Goal: Transaction & Acquisition: Book appointment/travel/reservation

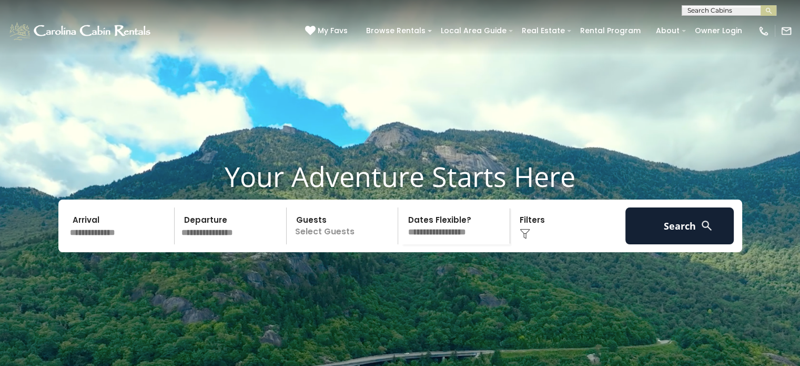
click at [107, 244] on input "text" at bounding box center [120, 225] width 109 height 37
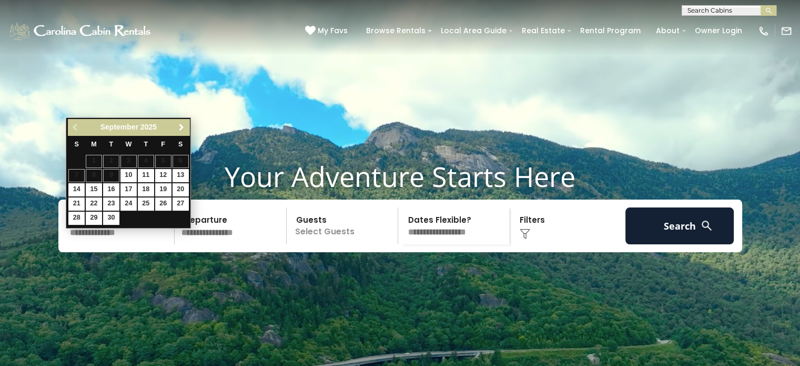
click at [180, 126] on span "Next" at bounding box center [181, 127] width 8 height 8
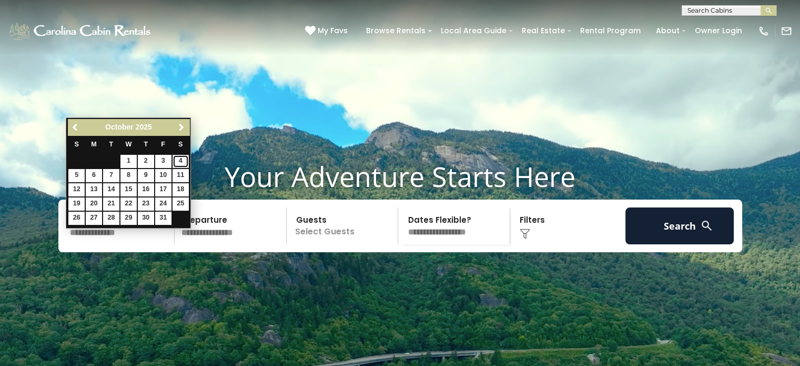
click at [182, 161] on link "4" at bounding box center [181, 161] width 16 height 13
type input "*******"
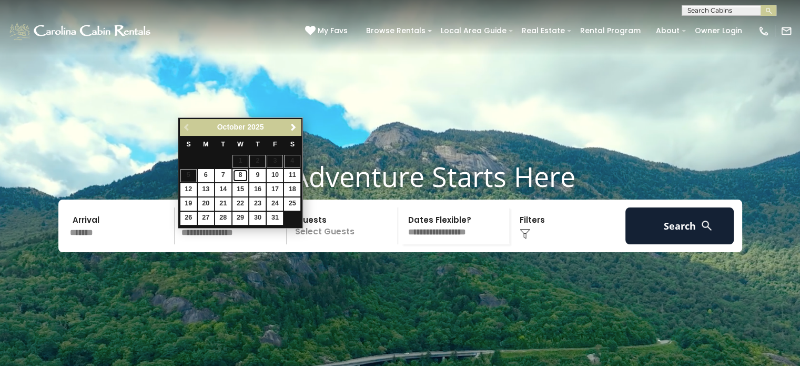
click at [240, 173] on link "8" at bounding box center [240, 175] width 16 height 13
type input "*******"
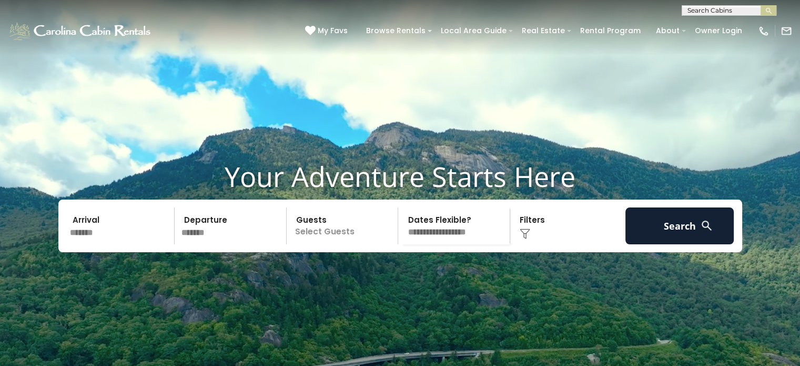
click at [312, 244] on p "Select Guests" at bounding box center [344, 225] width 108 height 37
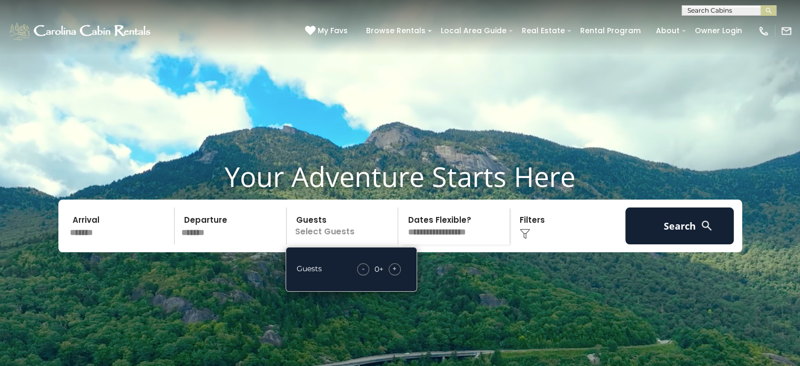
click at [404, 275] on div "- 0 + +" at bounding box center [379, 269] width 54 height 12
click at [398, 275] on div "+" at bounding box center [395, 269] width 12 height 12
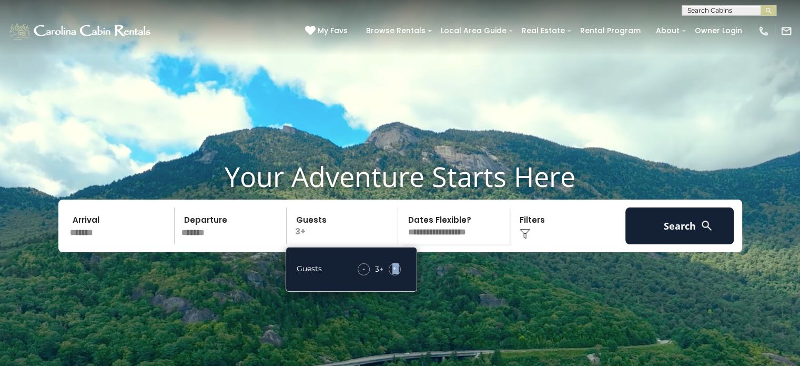
click at [398, 275] on div "+" at bounding box center [395, 269] width 12 height 12
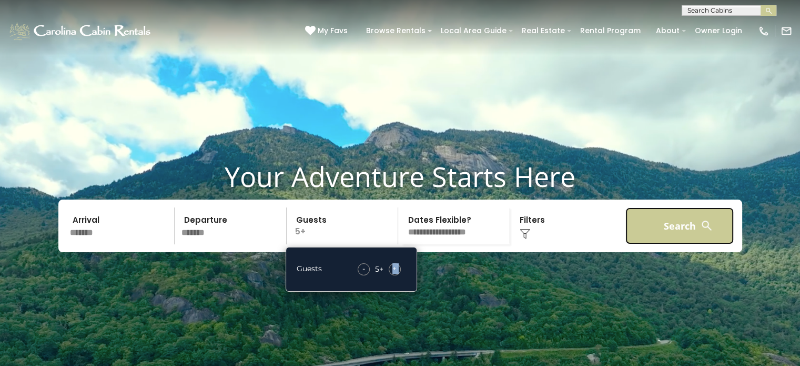
click at [680, 244] on button "Search" at bounding box center [679, 225] width 109 height 37
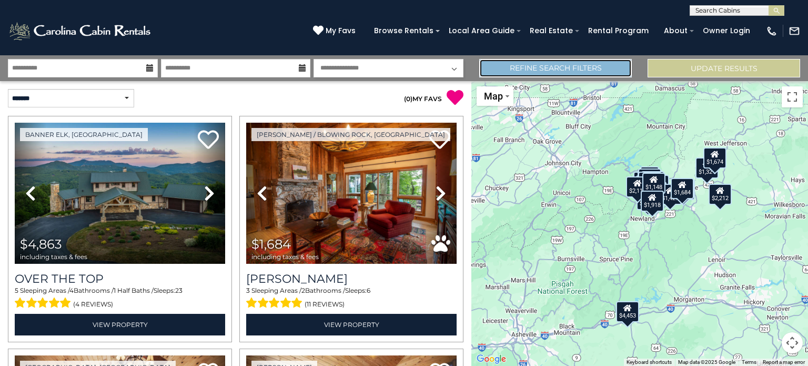
click at [533, 65] on link "Refine Search Filters" at bounding box center [555, 68] width 153 height 18
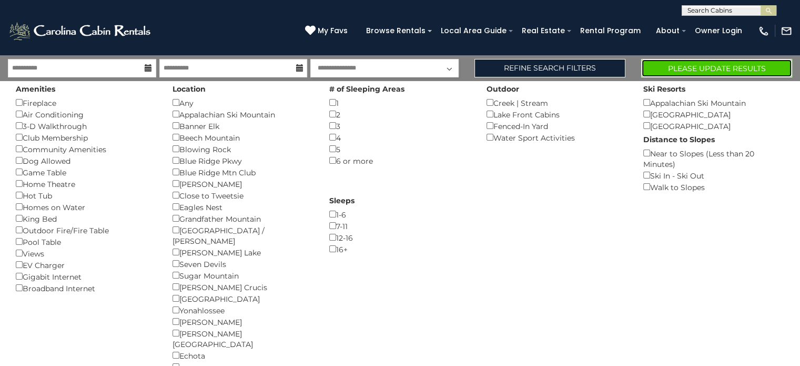
click at [732, 67] on button "Please Update Results" at bounding box center [716, 68] width 151 height 18
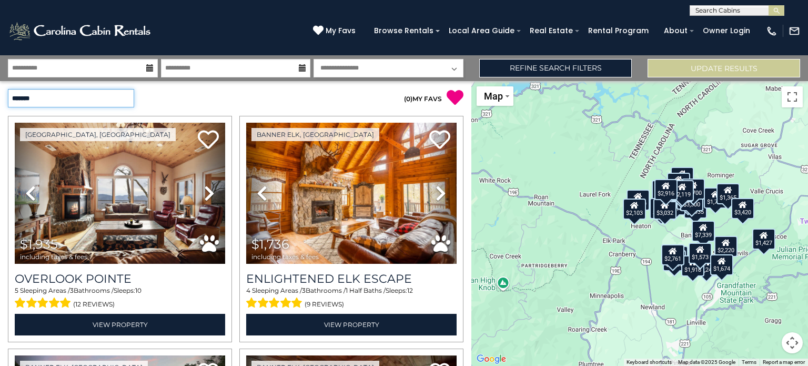
click at [113, 95] on select "**********" at bounding box center [71, 98] width 126 height 18
select select "*********"
click at [8, 89] on select "**********" at bounding box center [71, 98] width 126 height 18
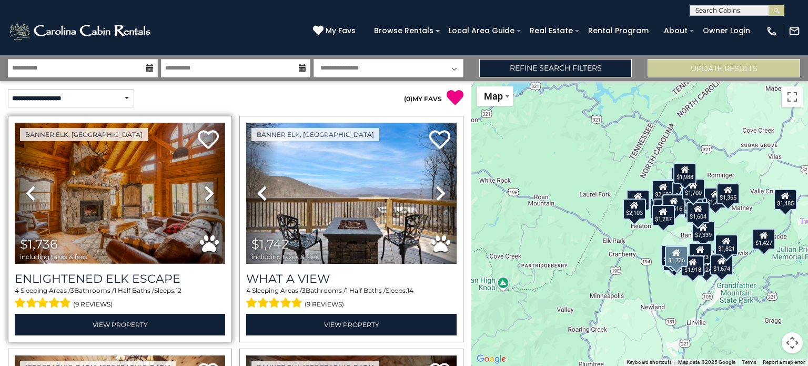
click at [95, 193] on img at bounding box center [120, 193] width 210 height 141
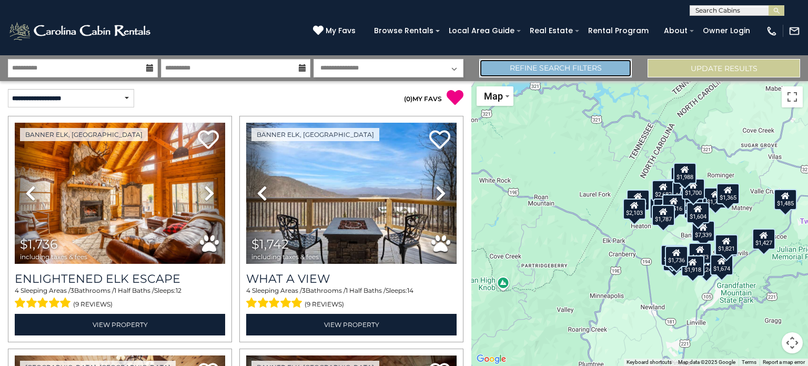
click at [522, 62] on link "Refine Search Filters" at bounding box center [555, 68] width 153 height 18
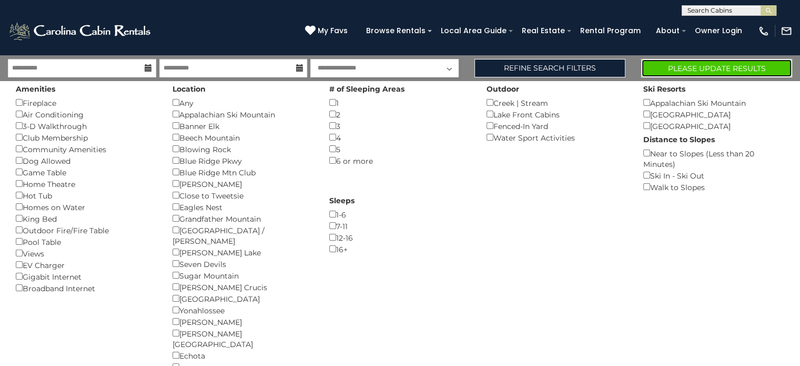
click at [720, 68] on button "Please Update Results" at bounding box center [716, 68] width 151 height 18
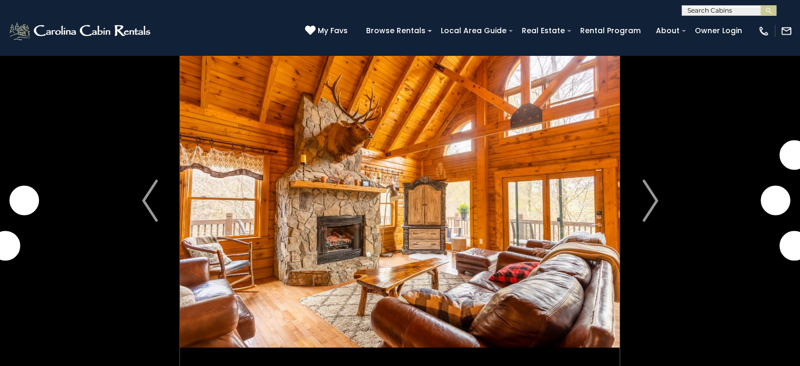
scroll to position [27, 0]
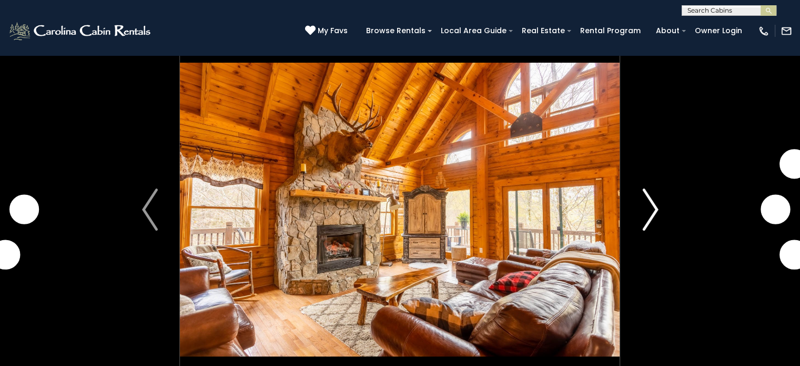
click at [648, 199] on img "Next" at bounding box center [650, 209] width 16 height 42
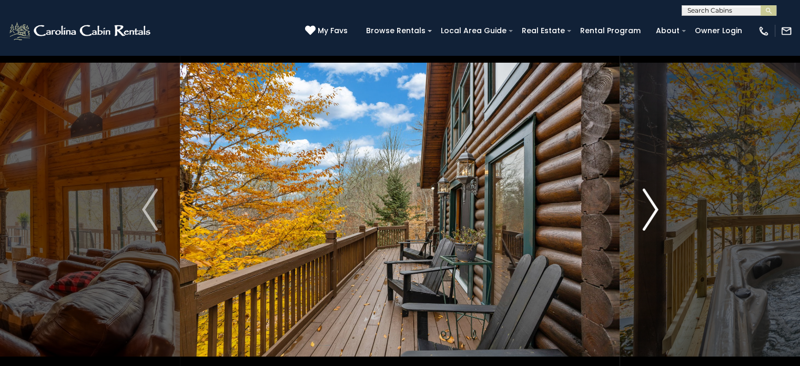
click at [648, 199] on img "Next" at bounding box center [650, 209] width 16 height 42
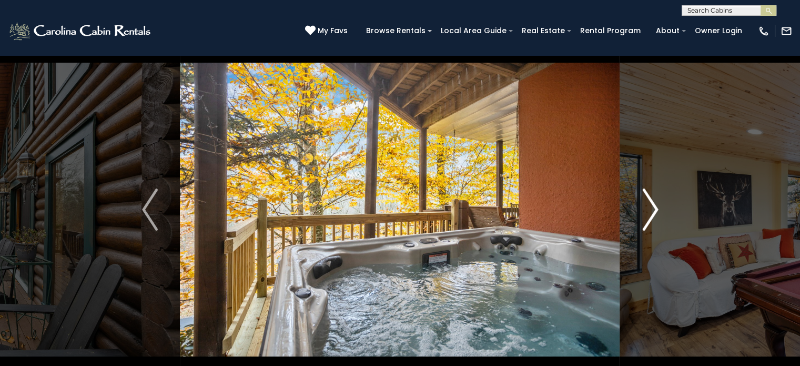
click at [648, 199] on img "Next" at bounding box center [650, 209] width 16 height 42
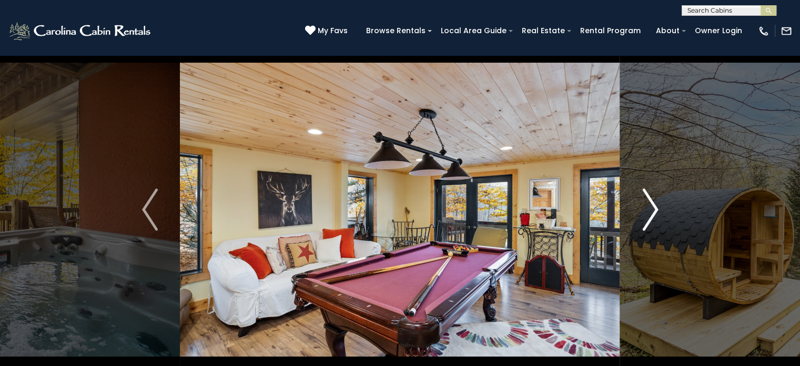
click at [648, 199] on img "Next" at bounding box center [650, 209] width 16 height 42
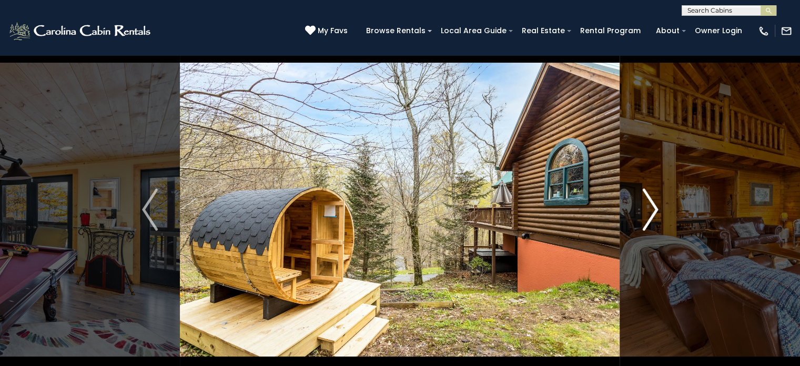
click at [648, 199] on img "Next" at bounding box center [650, 209] width 16 height 42
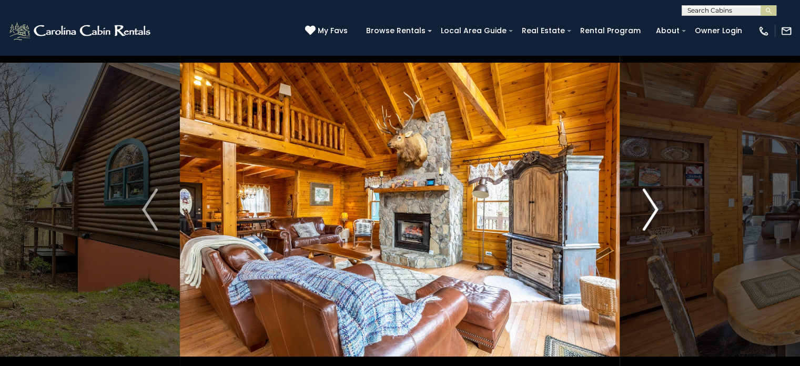
click at [648, 199] on img "Next" at bounding box center [650, 209] width 16 height 42
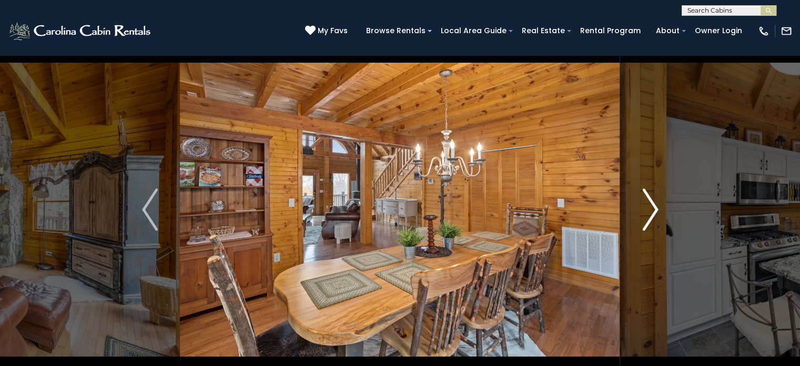
click at [648, 199] on img "Next" at bounding box center [650, 209] width 16 height 42
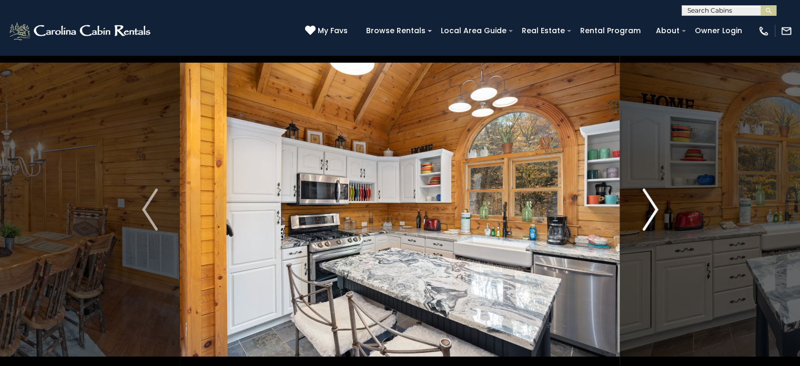
click at [648, 199] on img "Next" at bounding box center [650, 209] width 16 height 42
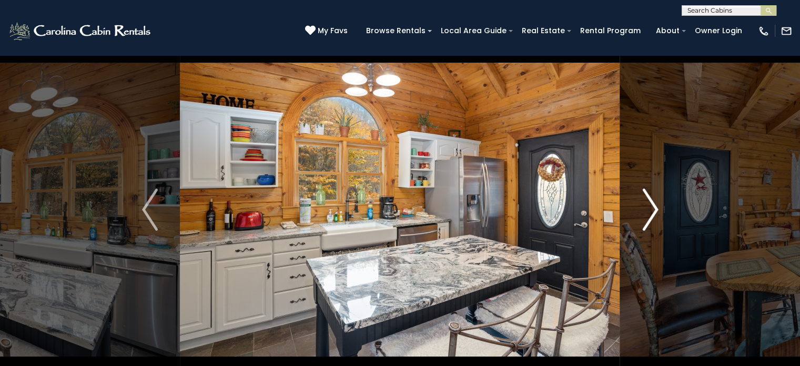
click at [648, 199] on img "Next" at bounding box center [650, 209] width 16 height 42
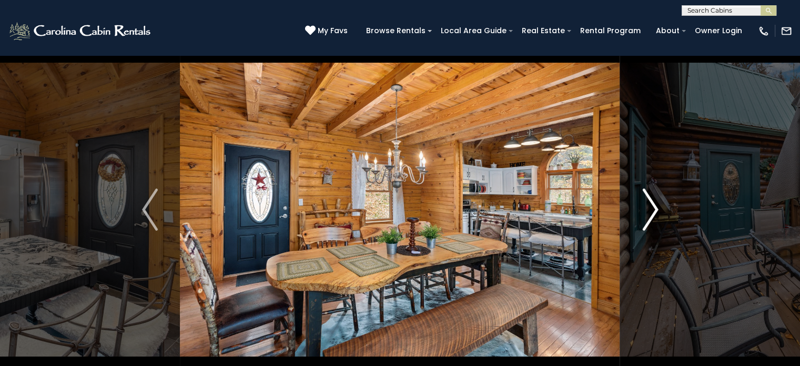
click at [648, 199] on img "Next" at bounding box center [650, 209] width 16 height 42
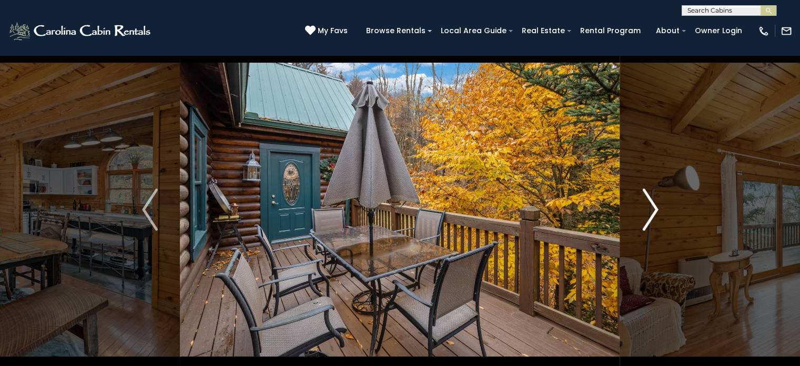
click at [648, 199] on img "Next" at bounding box center [650, 209] width 16 height 42
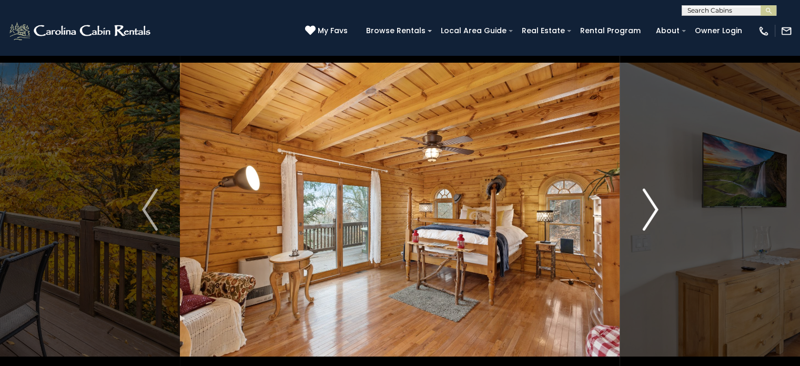
click at [648, 199] on img "Next" at bounding box center [650, 209] width 16 height 42
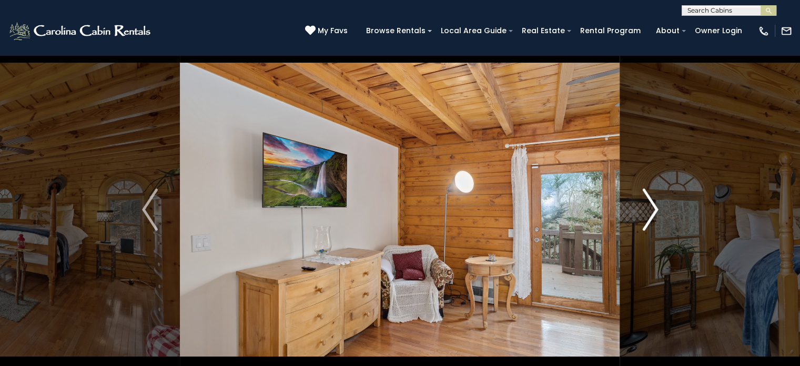
click at [648, 199] on img "Next" at bounding box center [650, 209] width 16 height 42
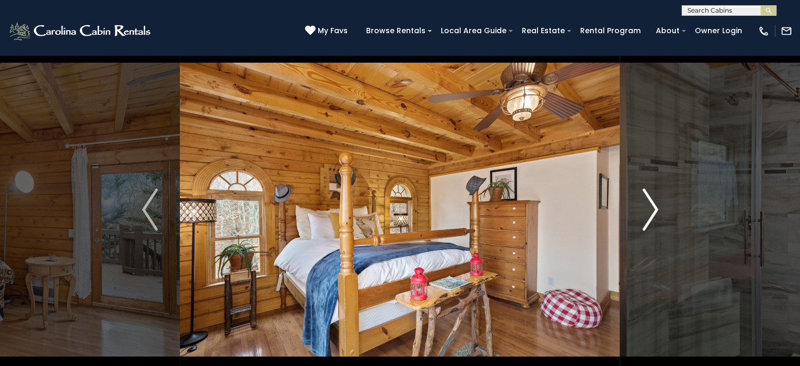
click at [648, 199] on img "Next" at bounding box center [650, 209] width 16 height 42
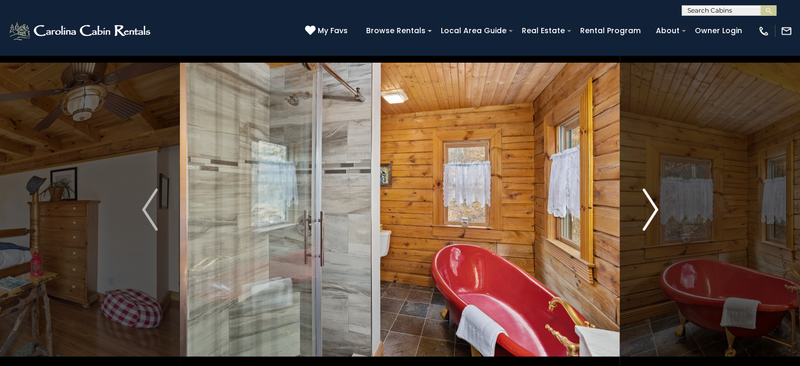
click at [648, 199] on img "Next" at bounding box center [650, 209] width 16 height 42
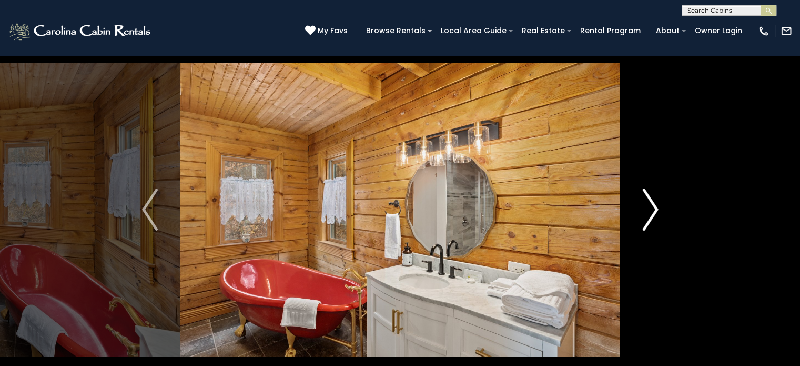
click at [648, 199] on img "Next" at bounding box center [650, 209] width 16 height 42
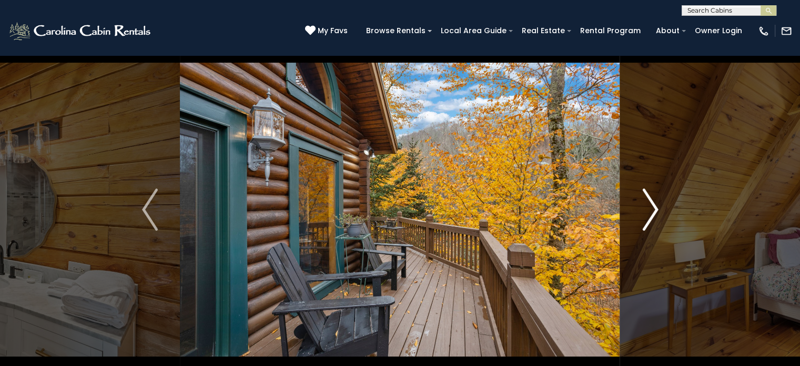
click at [648, 199] on img "Next" at bounding box center [650, 209] width 16 height 42
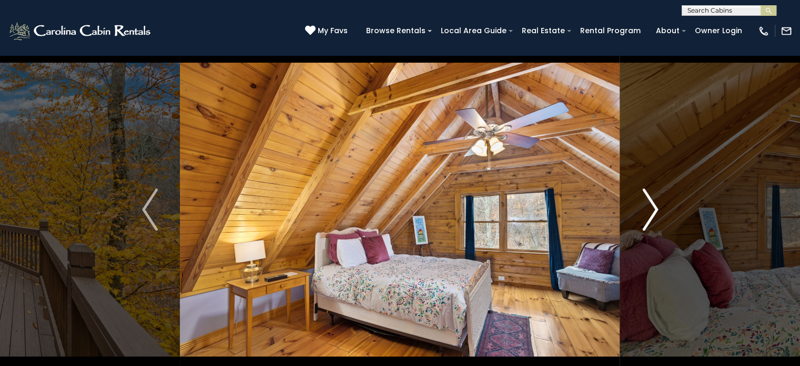
click at [648, 199] on img "Next" at bounding box center [650, 209] width 16 height 42
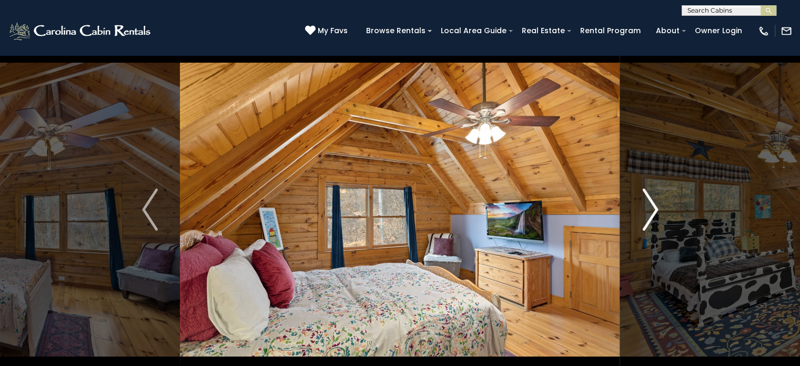
click at [648, 199] on img "Next" at bounding box center [650, 209] width 16 height 42
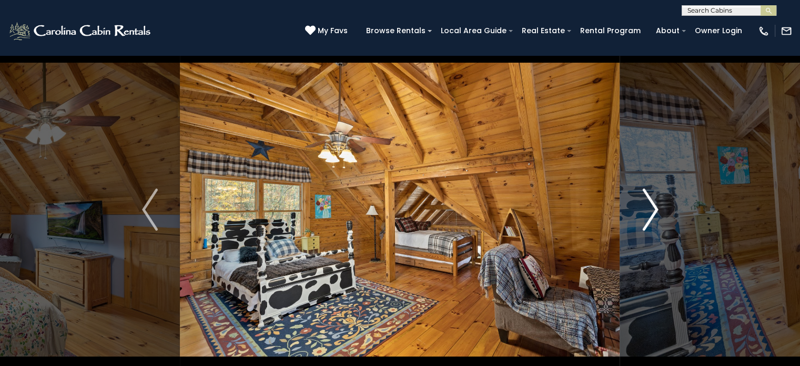
click at [648, 199] on img "Next" at bounding box center [650, 209] width 16 height 42
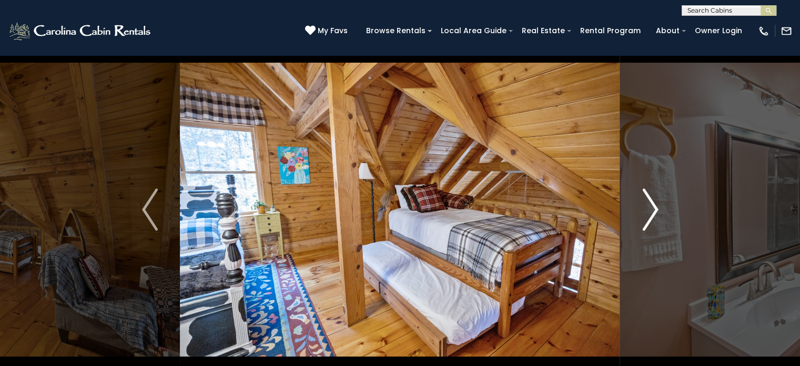
click at [648, 199] on img "Next" at bounding box center [650, 209] width 16 height 42
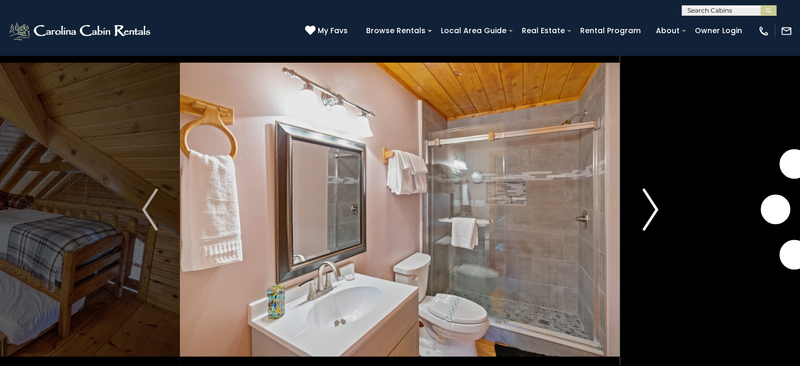
click at [648, 199] on img "Next" at bounding box center [650, 209] width 16 height 42
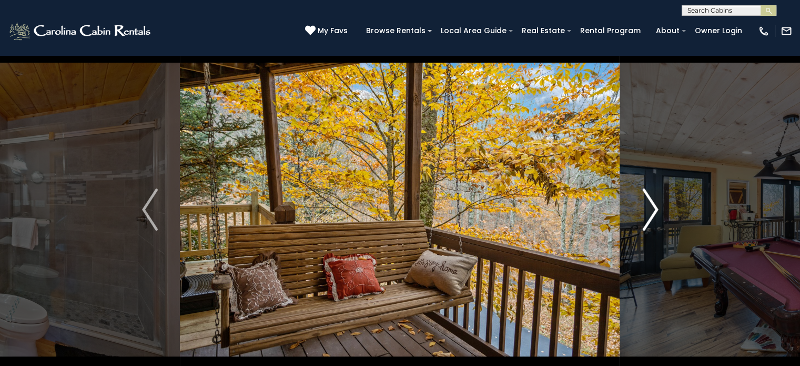
click at [648, 199] on img "Next" at bounding box center [650, 209] width 16 height 42
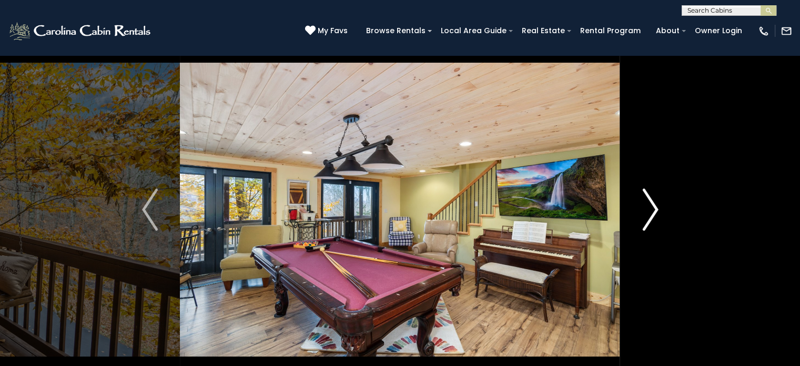
click at [648, 199] on img "Next" at bounding box center [650, 209] width 16 height 42
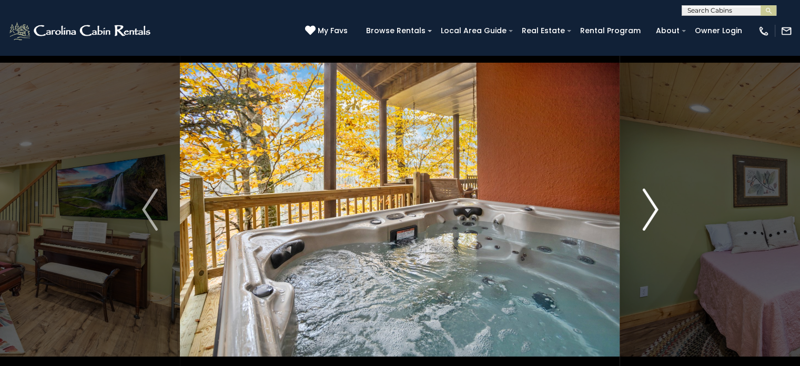
click at [648, 199] on img "Next" at bounding box center [650, 209] width 16 height 42
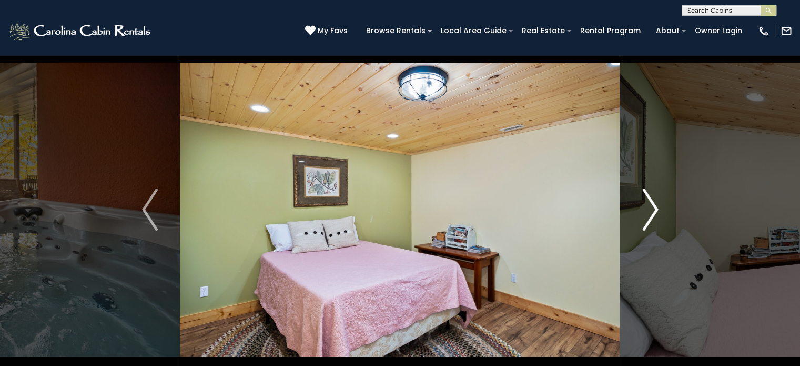
click at [648, 199] on img "Next" at bounding box center [650, 209] width 16 height 42
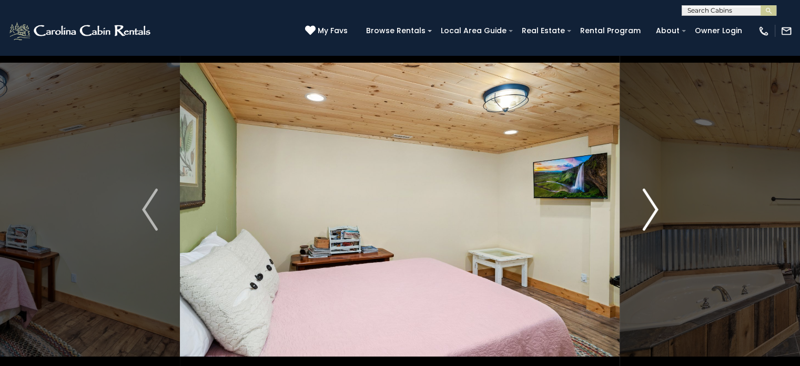
click at [648, 199] on img "Next" at bounding box center [650, 209] width 16 height 42
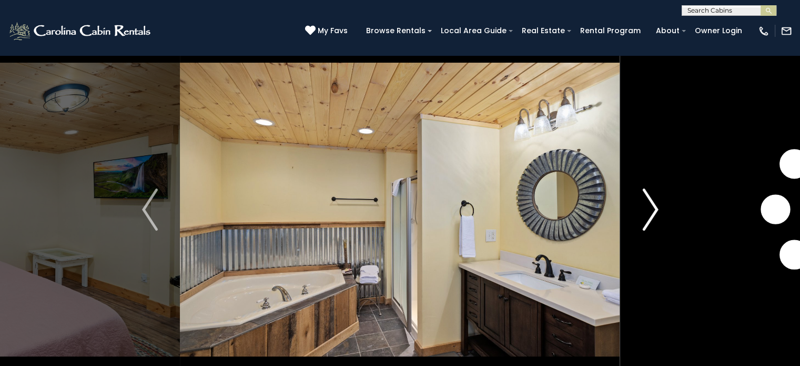
click at [648, 199] on img "Next" at bounding box center [650, 209] width 16 height 42
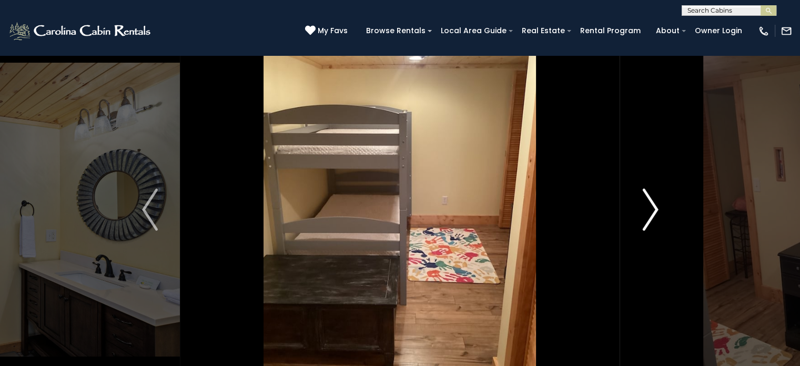
click at [648, 199] on img "Next" at bounding box center [650, 209] width 16 height 42
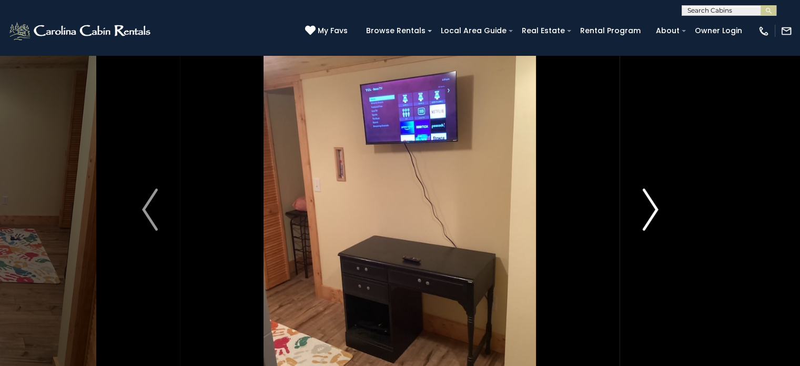
click at [648, 199] on img "Next" at bounding box center [650, 209] width 16 height 42
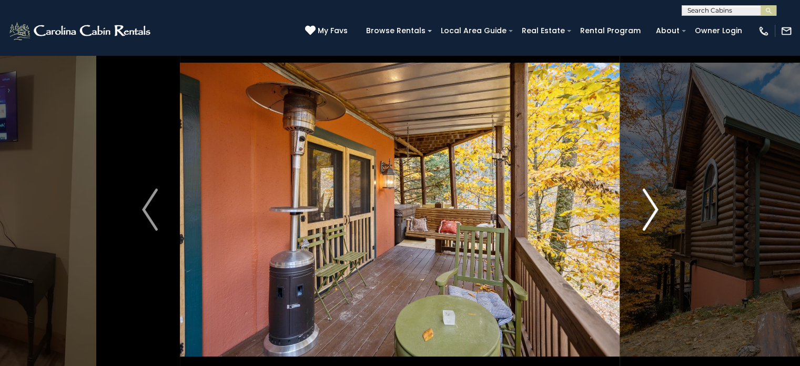
click at [648, 199] on img "Next" at bounding box center [650, 209] width 16 height 42
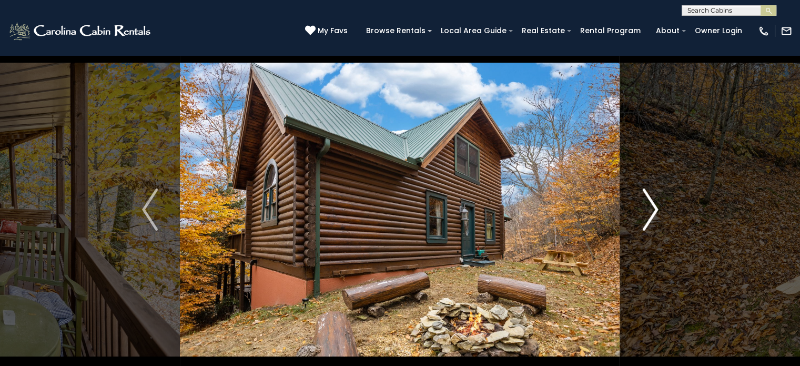
click at [648, 199] on img "Next" at bounding box center [650, 209] width 16 height 42
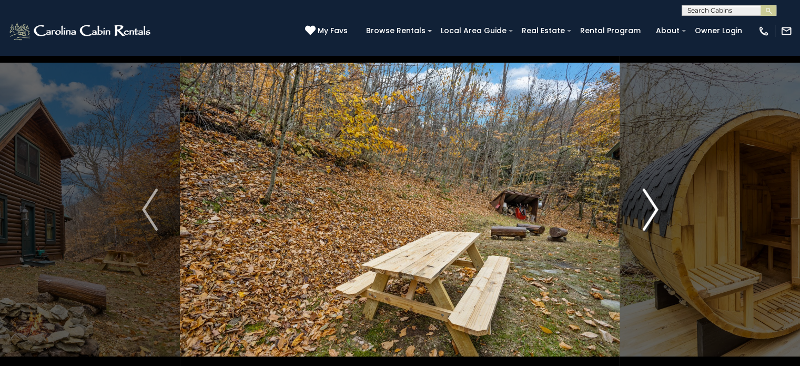
click at [648, 199] on img "Next" at bounding box center [650, 209] width 16 height 42
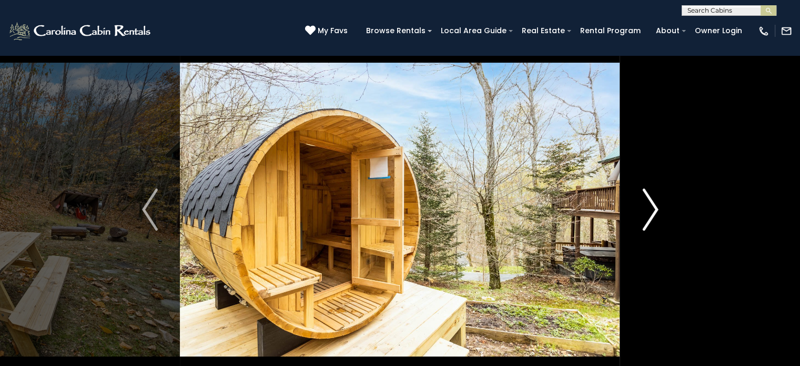
click at [648, 199] on img "Next" at bounding box center [650, 209] width 16 height 42
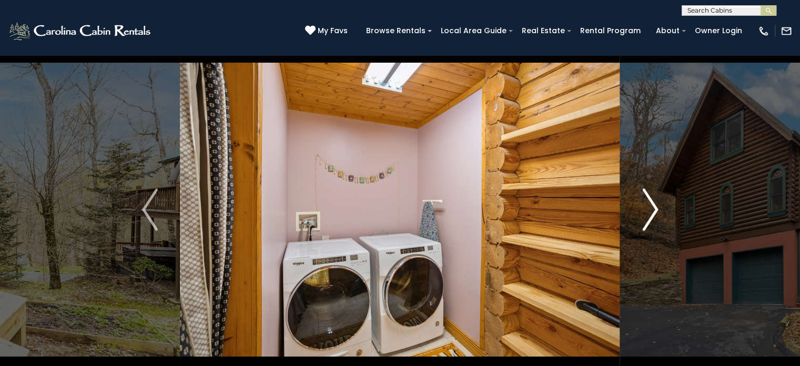
click at [648, 199] on img "Next" at bounding box center [650, 209] width 16 height 42
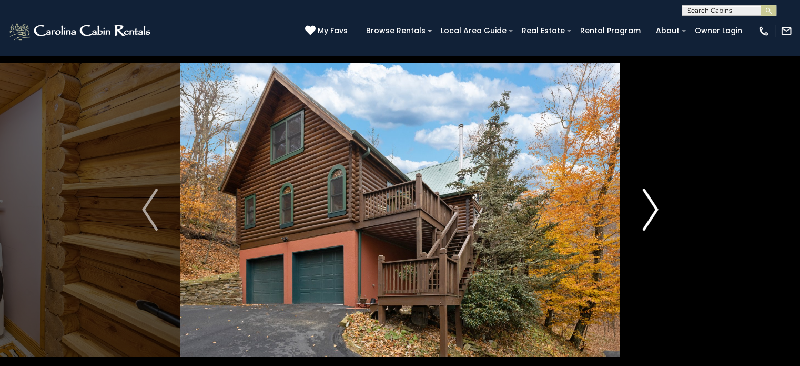
click at [648, 199] on img "Next" at bounding box center [650, 209] width 16 height 42
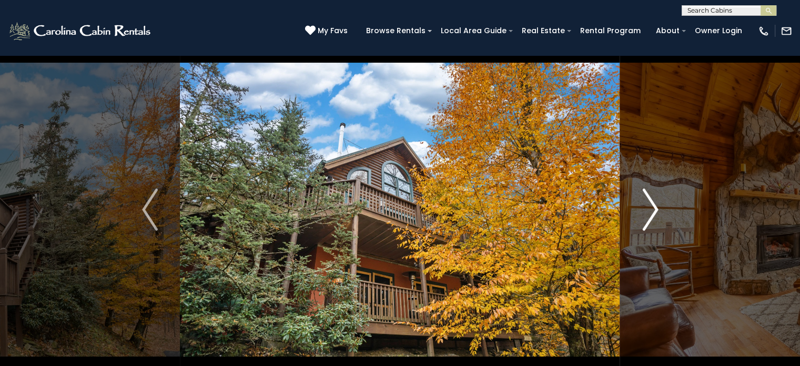
click at [648, 199] on img "Next" at bounding box center [650, 209] width 16 height 42
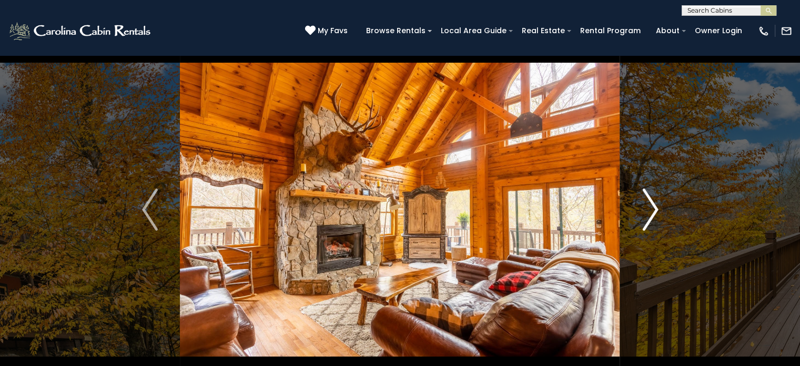
click at [648, 199] on img "Next" at bounding box center [650, 209] width 16 height 42
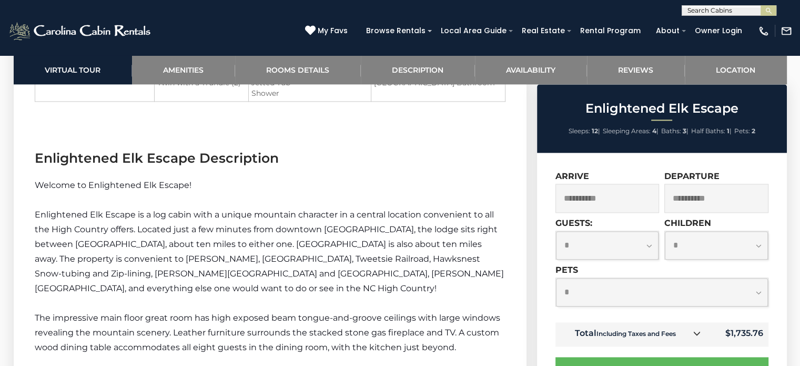
scroll to position [1389, 0]
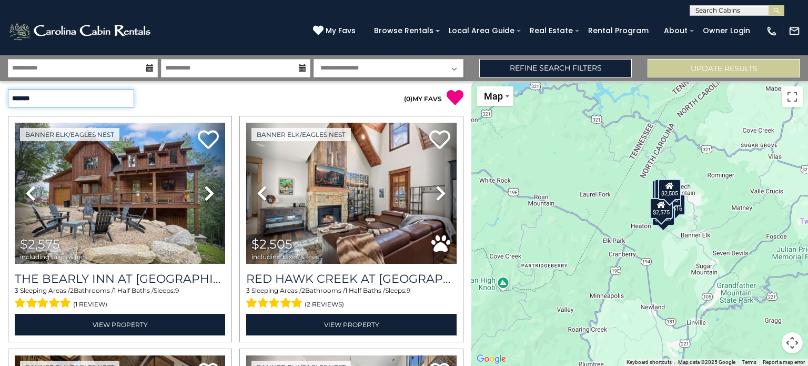
click at [124, 98] on select "**********" at bounding box center [71, 98] width 126 height 18
select select "*********"
click at [8, 89] on select "**********" at bounding box center [71, 98] width 126 height 18
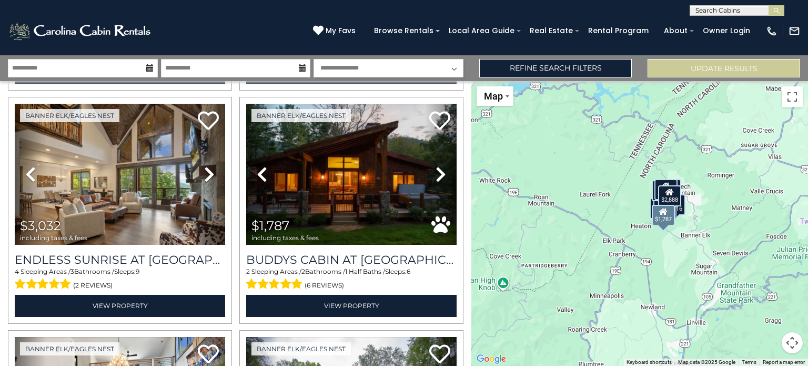
scroll to position [251, 0]
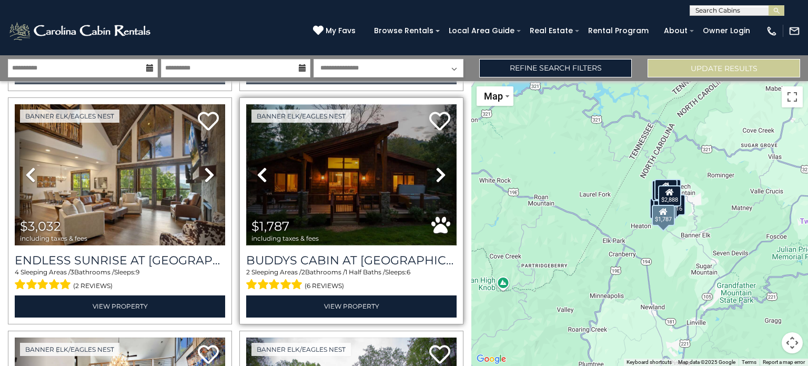
click at [319, 162] on img at bounding box center [351, 174] width 210 height 141
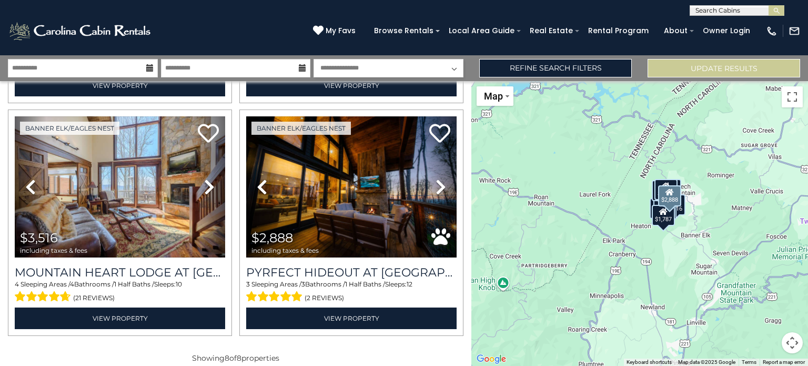
scroll to position [710, 0]
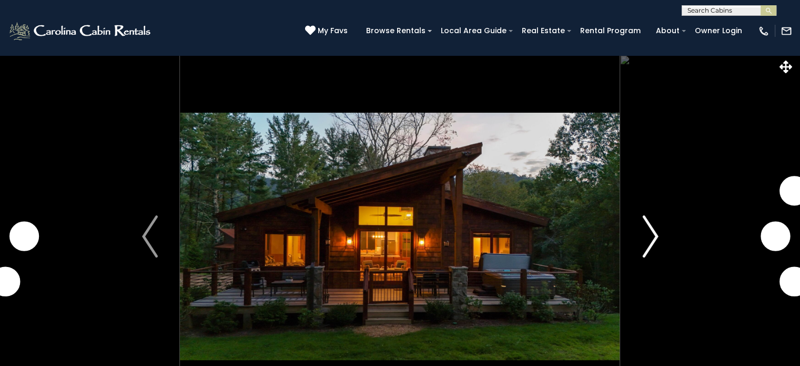
click at [642, 223] on img "Next" at bounding box center [650, 236] width 16 height 42
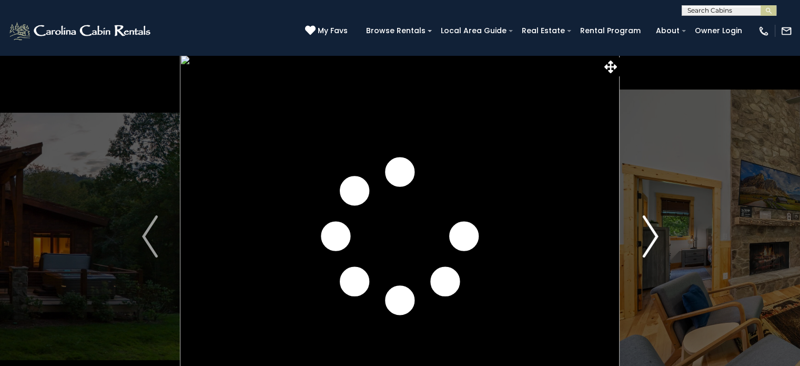
scroll to position [55, 0]
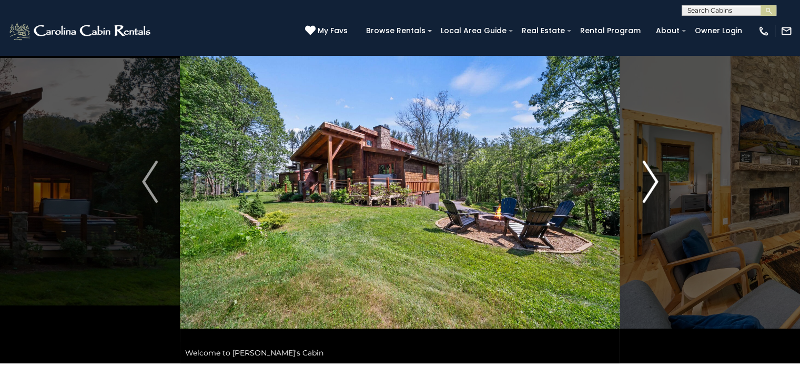
click at [655, 195] on img "Next" at bounding box center [650, 181] width 16 height 42
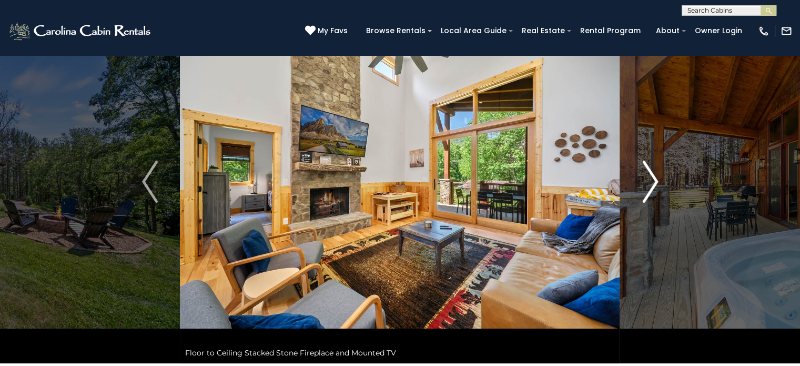
click at [655, 195] on img "Next" at bounding box center [650, 181] width 16 height 42
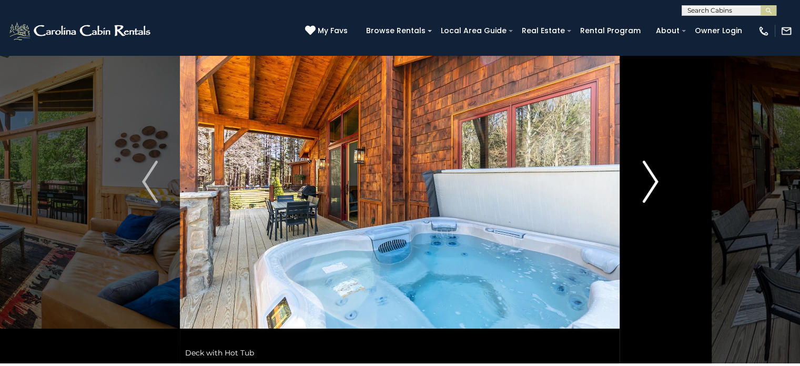
click at [655, 195] on img "Next" at bounding box center [650, 181] width 16 height 42
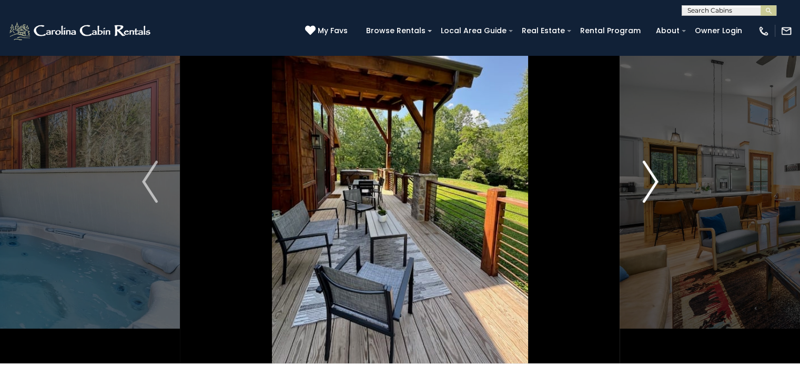
click at [655, 195] on img "Next" at bounding box center [650, 181] width 16 height 42
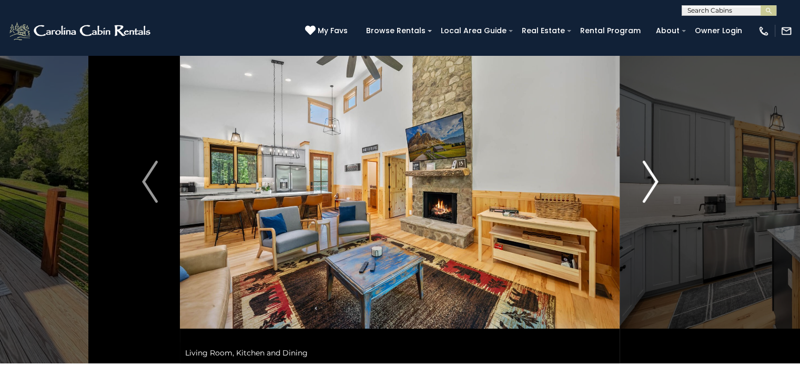
click at [655, 195] on img "Next" at bounding box center [650, 181] width 16 height 42
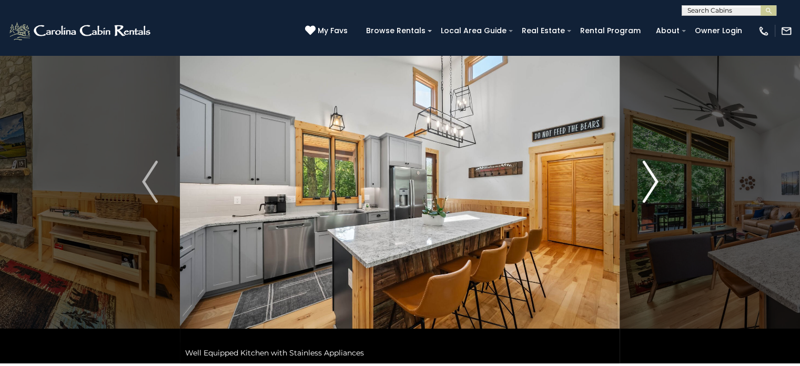
click at [655, 195] on img "Next" at bounding box center [650, 181] width 16 height 42
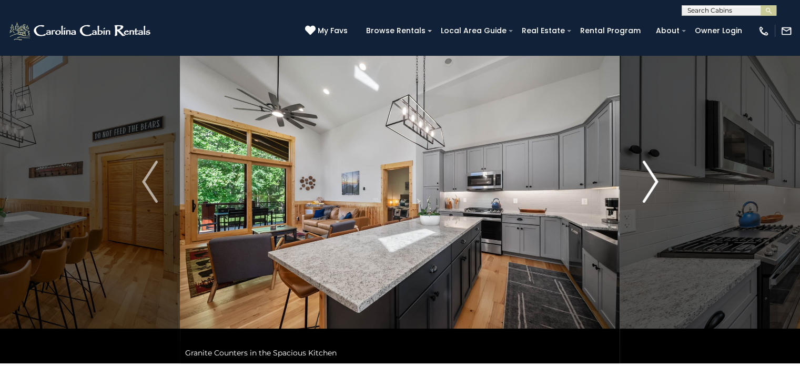
click at [655, 195] on img "Next" at bounding box center [650, 181] width 16 height 42
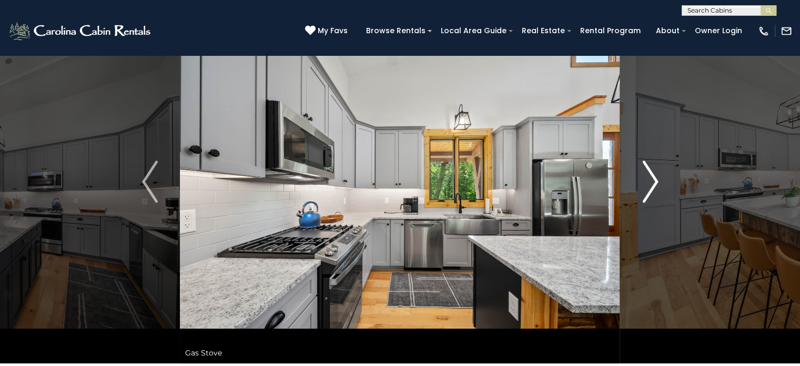
click at [655, 195] on img "Next" at bounding box center [650, 181] width 16 height 42
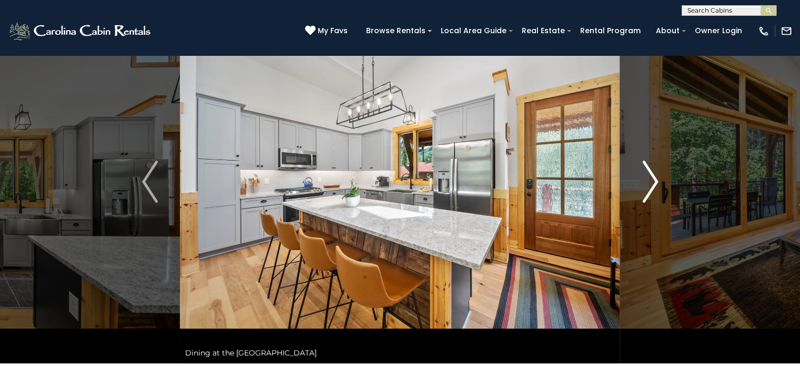
click at [655, 195] on img "Next" at bounding box center [650, 181] width 16 height 42
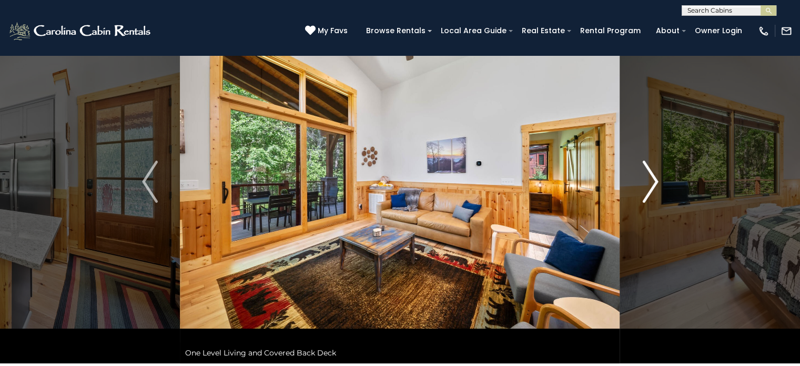
click at [655, 195] on img "Next" at bounding box center [650, 181] width 16 height 42
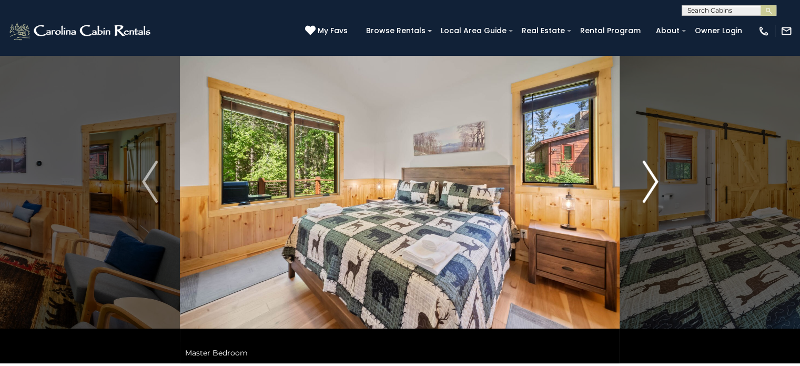
click at [655, 195] on img "Next" at bounding box center [650, 181] width 16 height 42
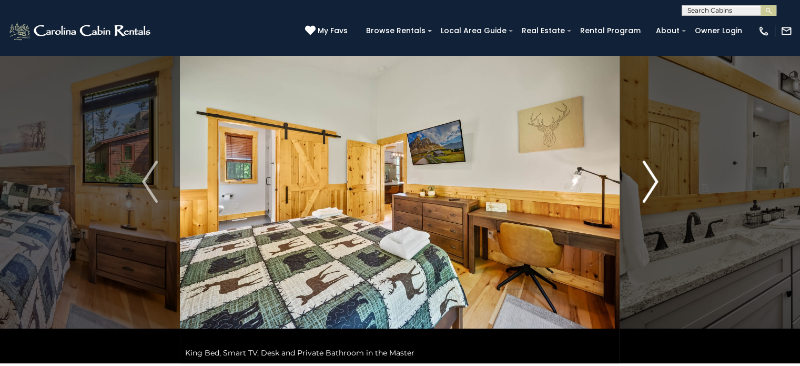
click at [655, 195] on img "Next" at bounding box center [650, 181] width 16 height 42
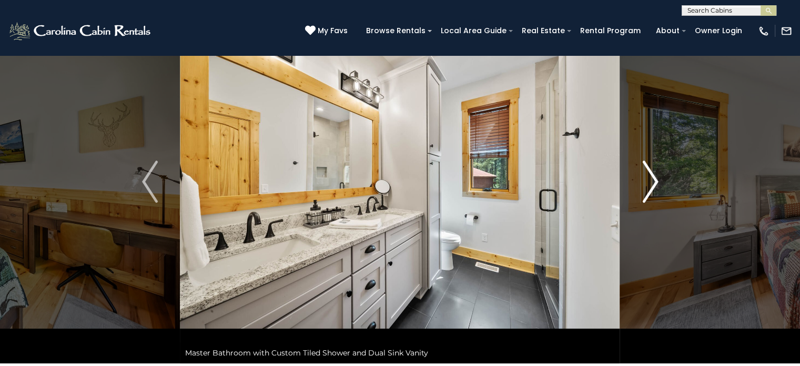
click at [655, 195] on img "Next" at bounding box center [650, 181] width 16 height 42
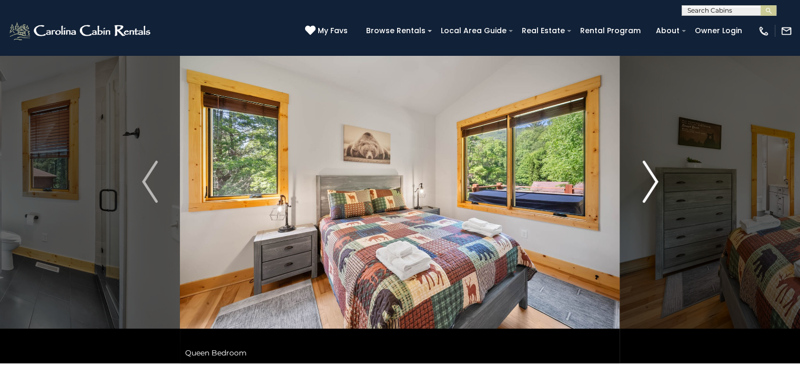
click at [655, 195] on img "Next" at bounding box center [650, 181] width 16 height 42
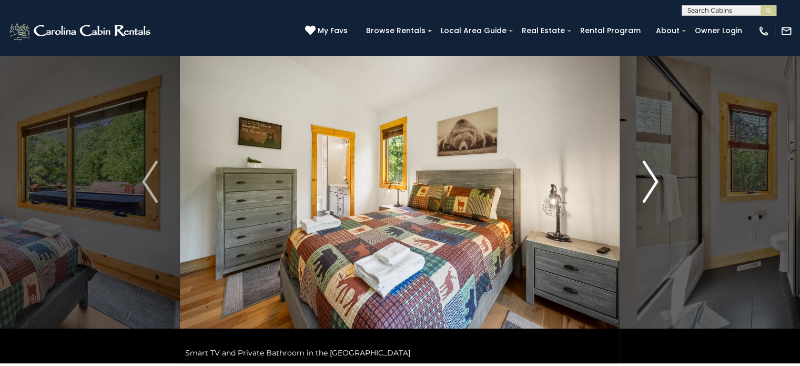
click at [655, 195] on img "Next" at bounding box center [650, 181] width 16 height 42
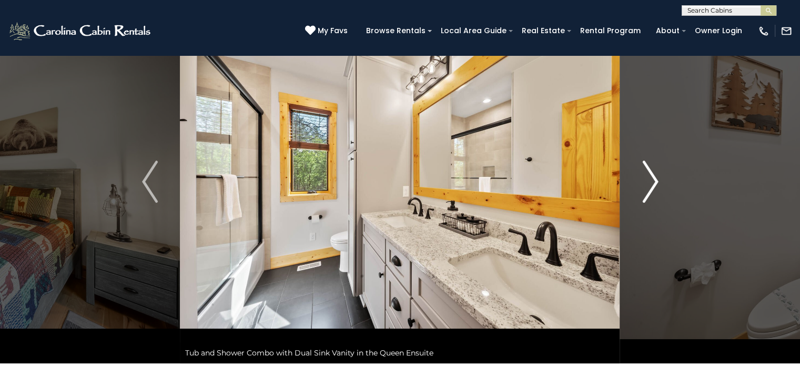
click at [655, 195] on img "Next" at bounding box center [650, 181] width 16 height 42
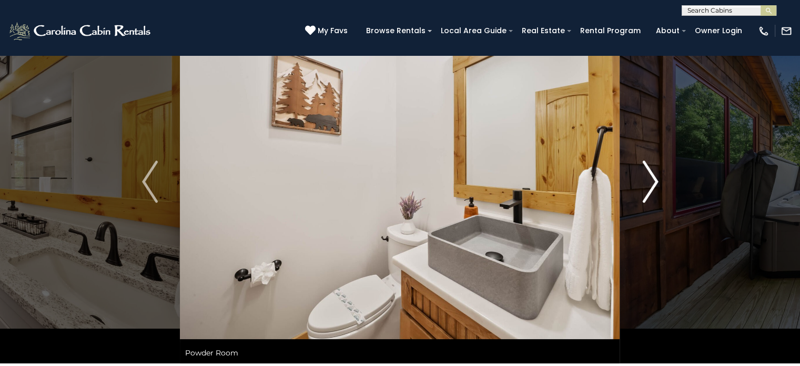
click at [655, 195] on img "Next" at bounding box center [650, 181] width 16 height 42
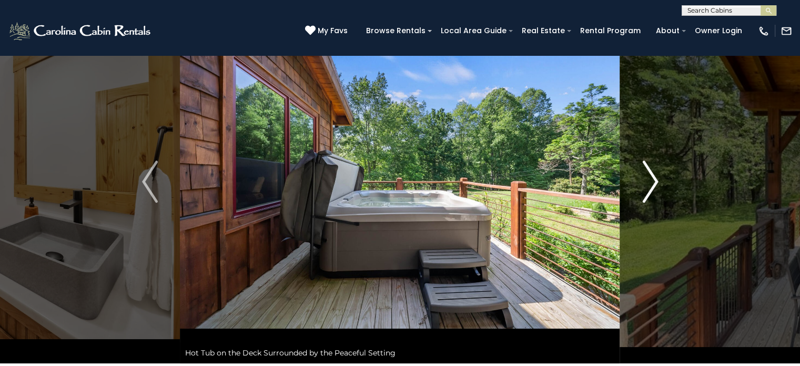
click at [655, 195] on img "Next" at bounding box center [650, 181] width 16 height 42
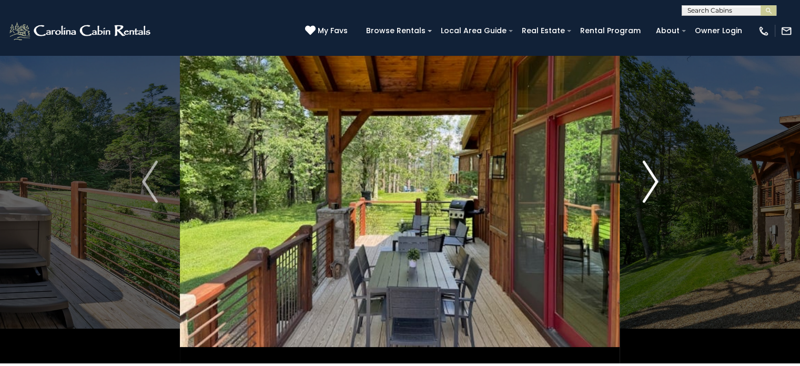
click at [655, 195] on img "Next" at bounding box center [650, 181] width 16 height 42
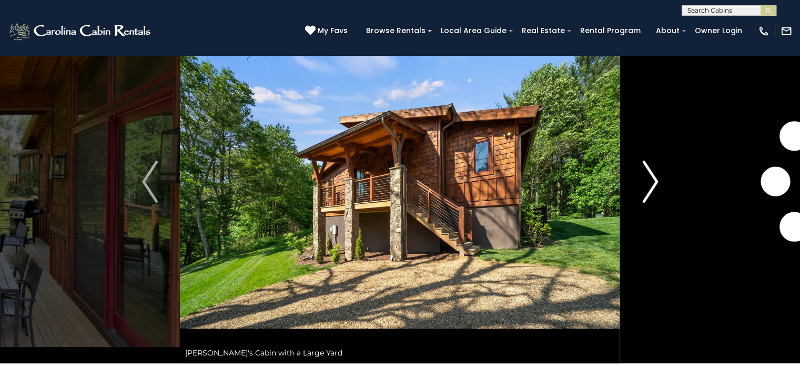
click at [655, 195] on img "Next" at bounding box center [650, 181] width 16 height 42
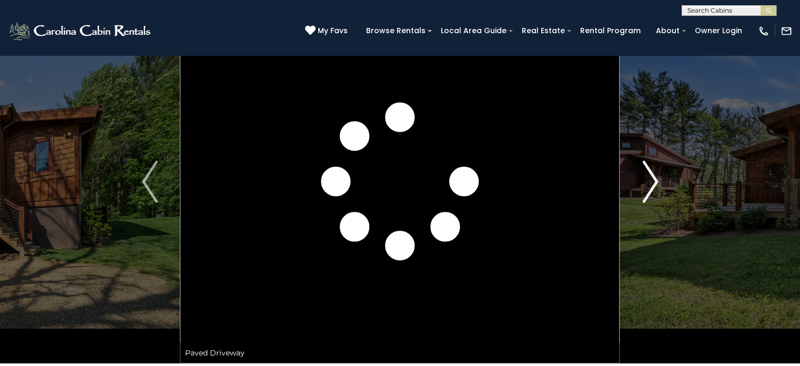
click at [655, 195] on img "Next" at bounding box center [650, 181] width 16 height 42
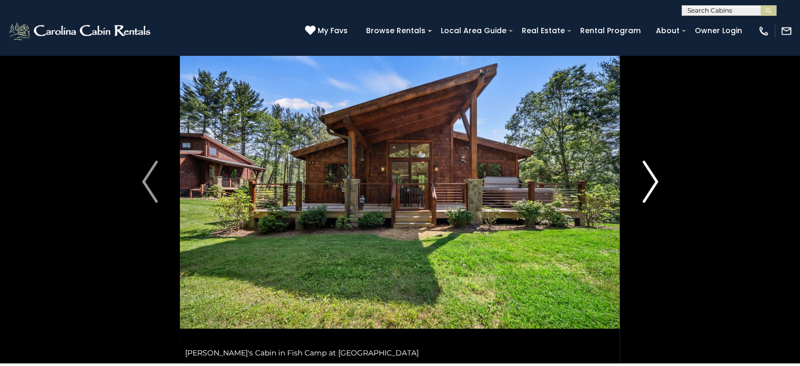
click at [655, 195] on img "Next" at bounding box center [650, 181] width 16 height 42
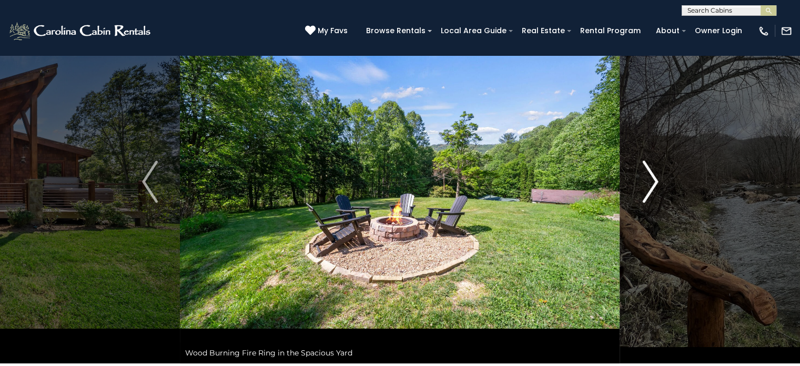
click at [655, 195] on img "Next" at bounding box center [650, 181] width 16 height 42
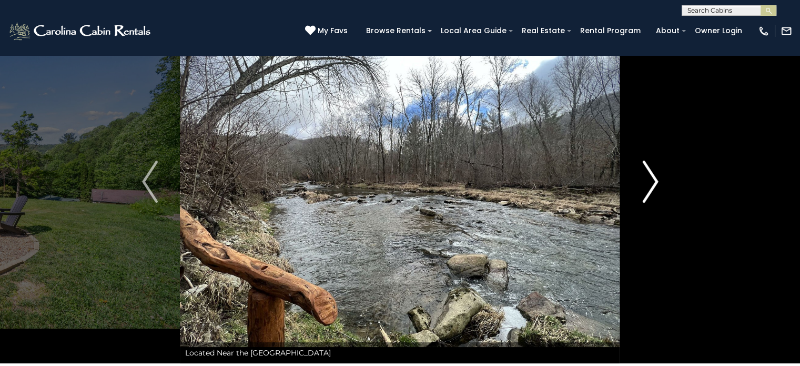
click at [655, 195] on img "Next" at bounding box center [650, 181] width 16 height 42
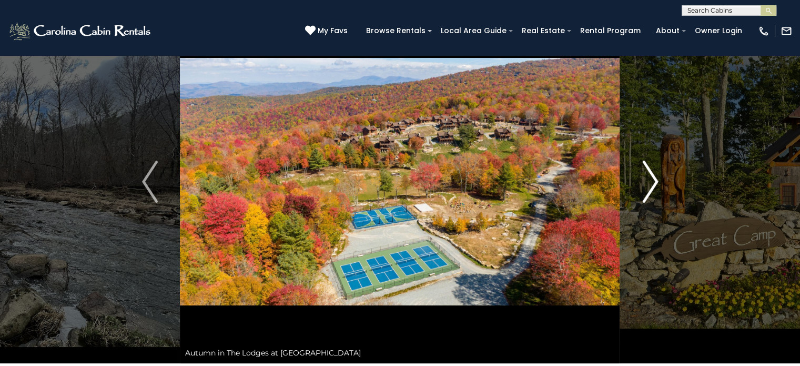
click at [655, 195] on img "Next" at bounding box center [650, 181] width 16 height 42
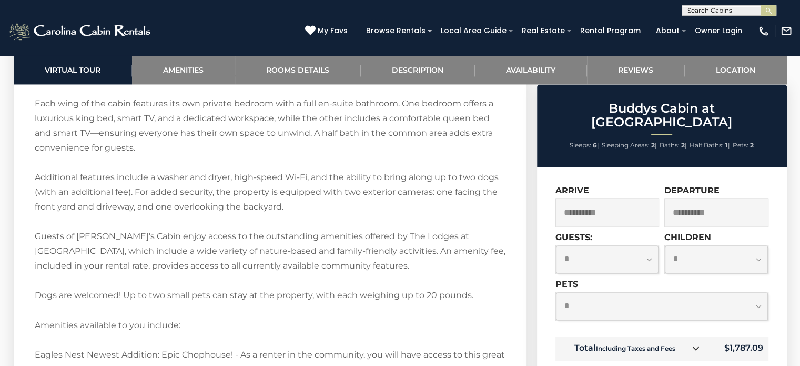
scroll to position [1706, 0]
